Goal: Task Accomplishment & Management: Manage account settings

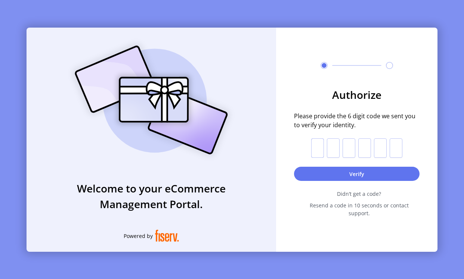
click at [324, 152] on input "text" at bounding box center [317, 148] width 13 height 19
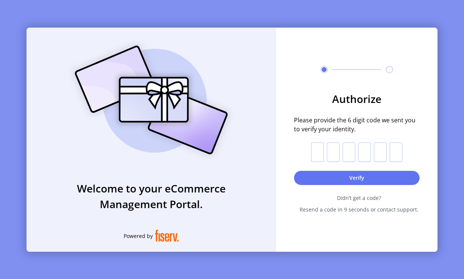
type input "*"
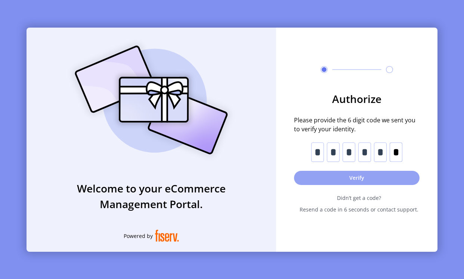
type input "*"
click at [335, 179] on button "Verify" at bounding box center [356, 178] width 125 height 14
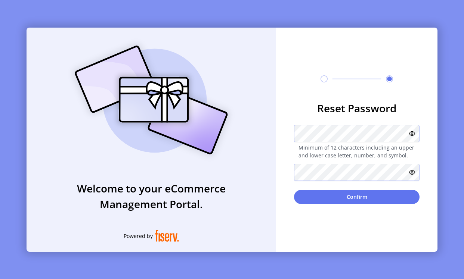
click at [310, 97] on div "Reset Password Minimum of 12 characters including an upper and lower case lette…" at bounding box center [356, 140] width 161 height 224
click at [398, 133] on icon at bounding box center [412, 134] width 6 height 6
click at [290, 133] on form "Reset Password Minimum of 12 characters including an upper and lower case lette…" at bounding box center [356, 152] width 161 height 104
click at [398, 173] on icon at bounding box center [412, 173] width 6 height 6
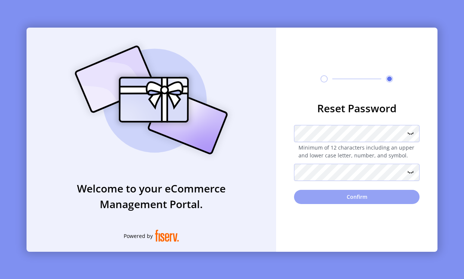
click at [359, 198] on button "Confirm" at bounding box center [356, 197] width 125 height 14
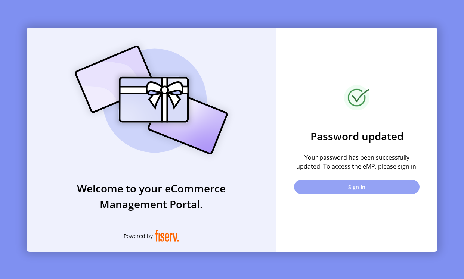
click at [355, 190] on button "Sign In" at bounding box center [356, 187] width 125 height 14
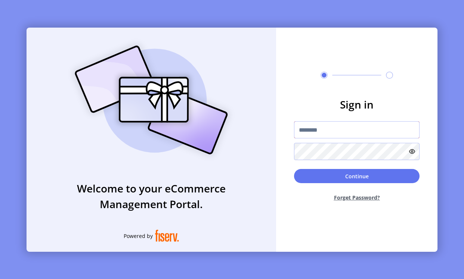
type input "**********"
click at [398, 151] on icon at bounding box center [412, 152] width 6 height 6
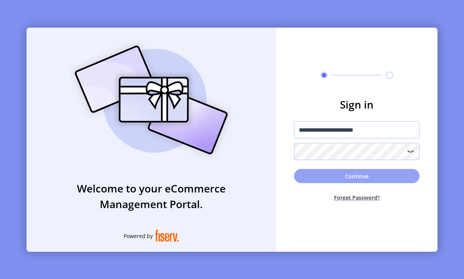
click at [366, 180] on button "Continue" at bounding box center [356, 176] width 125 height 14
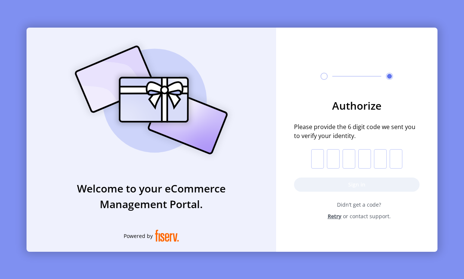
click at [318, 160] on input "text" at bounding box center [317, 158] width 13 height 19
type input "*"
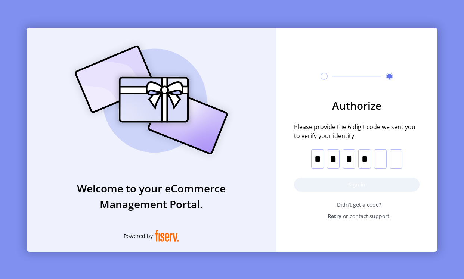
type input "*"
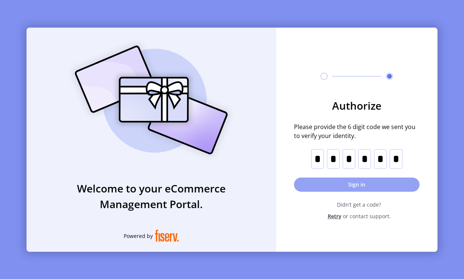
type input "*"
click at [338, 188] on button "Sign in" at bounding box center [356, 185] width 125 height 14
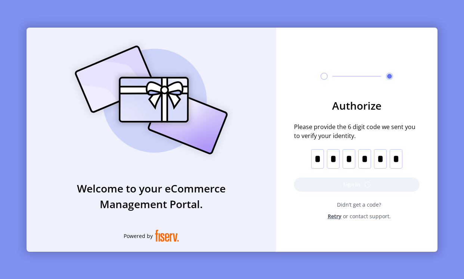
scroll to position [6, 0]
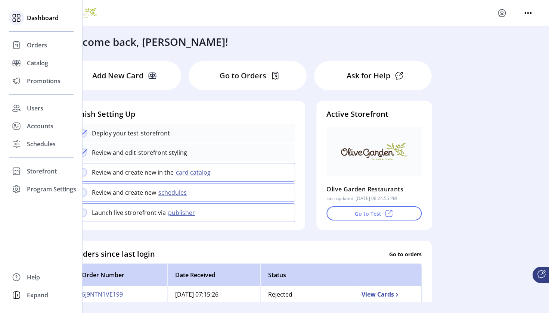
click at [18, 16] on icon at bounding box center [16, 18] width 12 height 12
click at [42, 22] on div "Dashboard" at bounding box center [41, 18] width 65 height 18
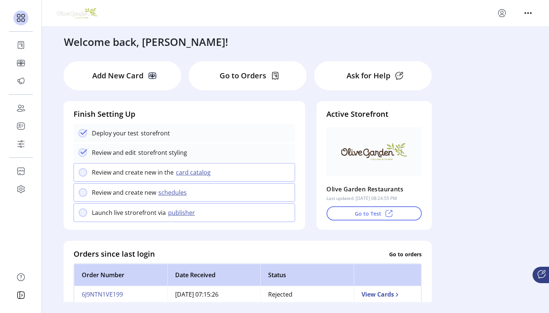
click at [203, 33] on div "Welcome back, [PERSON_NAME]!" at bounding box center [295, 38] width 478 height 23
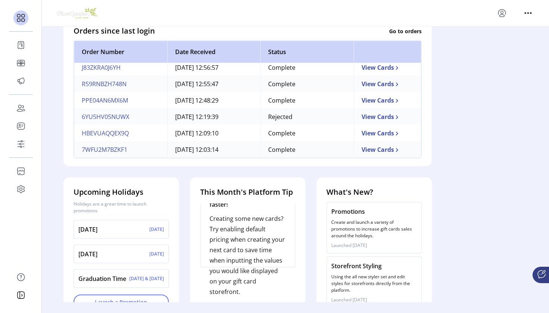
scroll to position [234, 0]
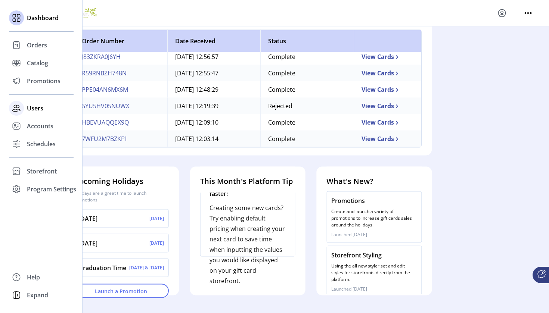
click at [40, 113] on div "Users" at bounding box center [41, 108] width 65 height 18
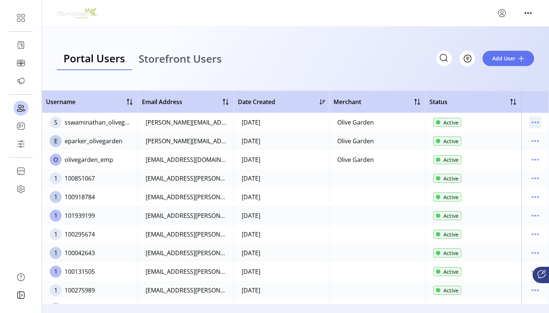
click at [398, 121] on icon "menu" at bounding box center [535, 123] width 12 height 12
click at [398, 121] on span "Active" at bounding box center [450, 123] width 15 height 8
click at [398, 123] on span "Active" at bounding box center [450, 123] width 15 height 8
click at [398, 121] on icon "menu" at bounding box center [535, 123] width 12 height 12
click at [398, 152] on span "View Details" at bounding box center [500, 149] width 62 height 6
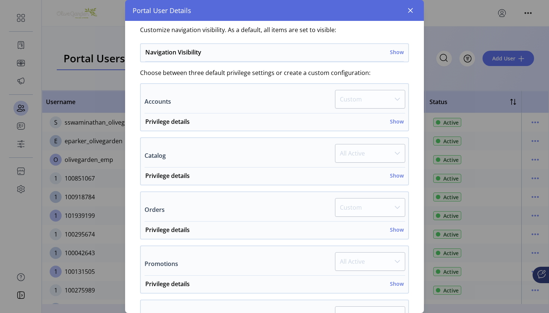
scroll to position [402, 0]
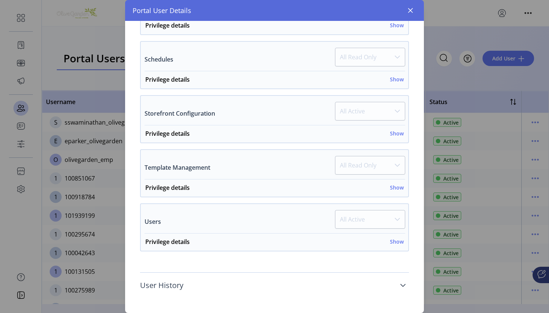
click at [398, 279] on icon at bounding box center [402, 285] width 5 height 3
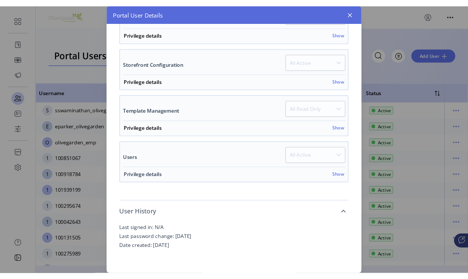
scroll to position [0, 0]
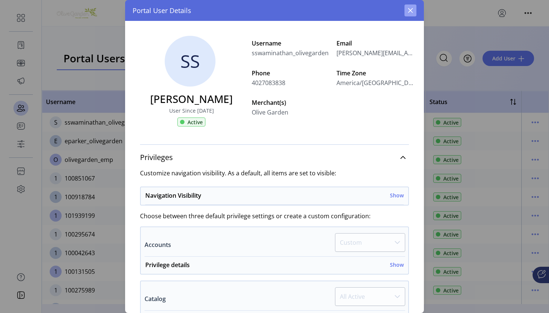
click at [398, 12] on icon "button" at bounding box center [410, 10] width 5 height 5
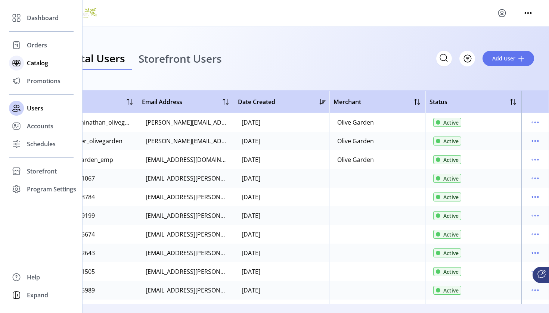
click at [36, 63] on span "Catalog" at bounding box center [37, 63] width 21 height 9
